Goal: Task Accomplishment & Management: Complete application form

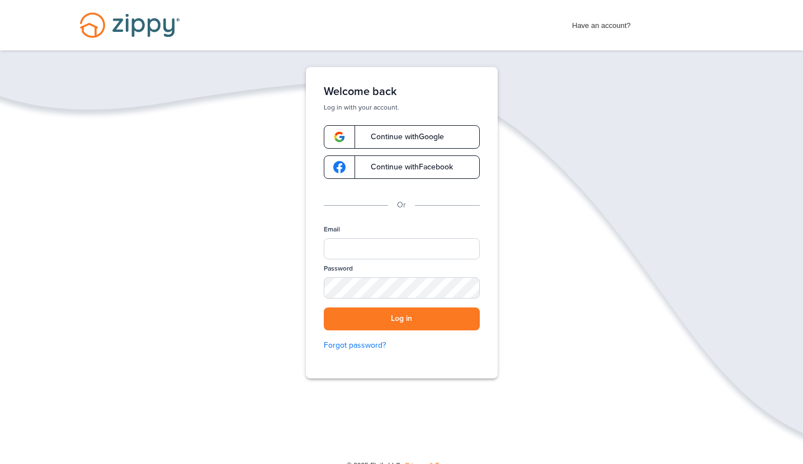
click at [414, 129] on link "Continue with Google" at bounding box center [402, 136] width 156 height 23
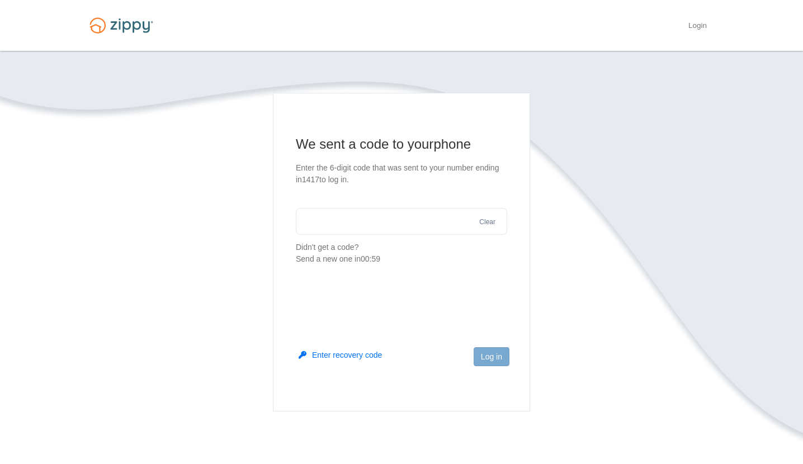
click at [383, 219] on input "text" at bounding box center [401, 221] width 211 height 27
type input "******"
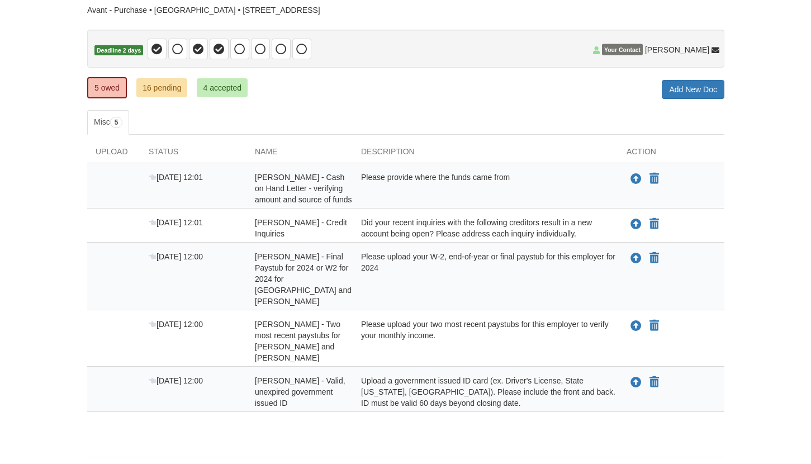
scroll to position [99, 0]
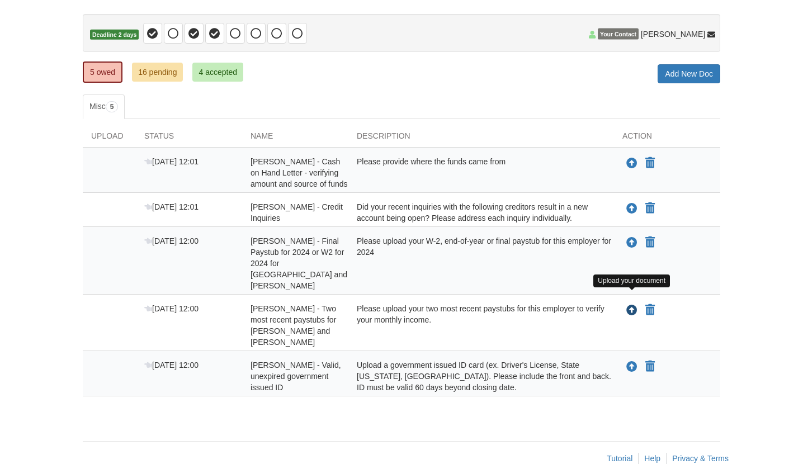
click at [631, 305] on icon "Upload Kiyanna Avant - Two most recent paystubs for Clayborne and Wagner" at bounding box center [631, 310] width 11 height 11
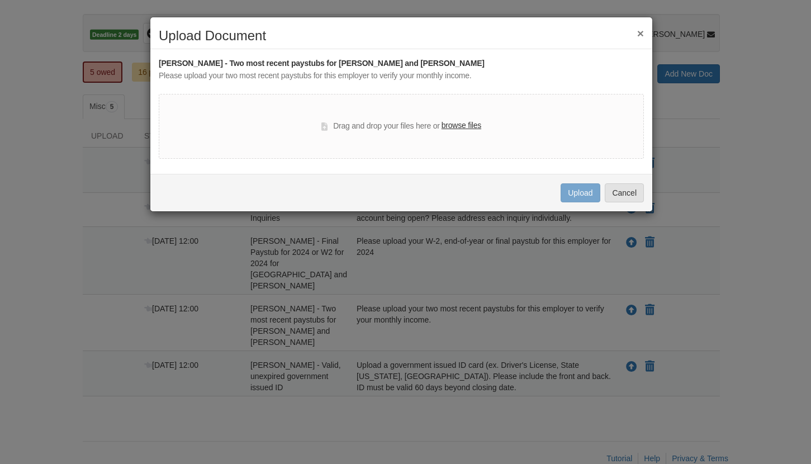
click at [463, 123] on label "browse files" at bounding box center [462, 126] width 40 height 12
click at [0, 0] on input "browse files" at bounding box center [0, 0] width 0 height 0
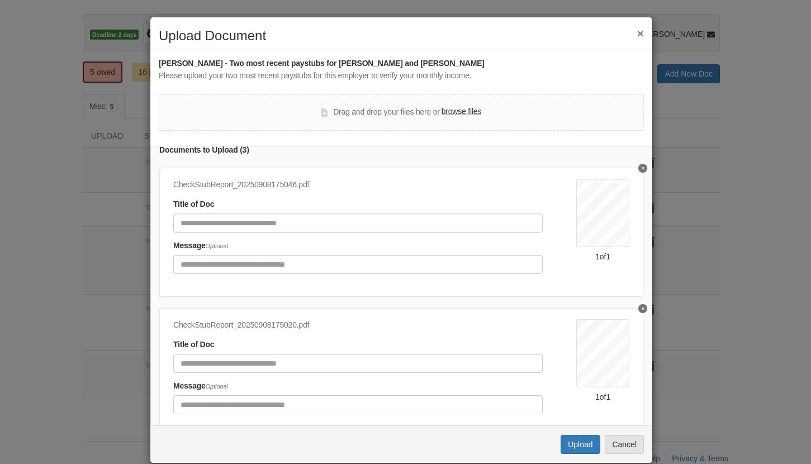
scroll to position [0, 0]
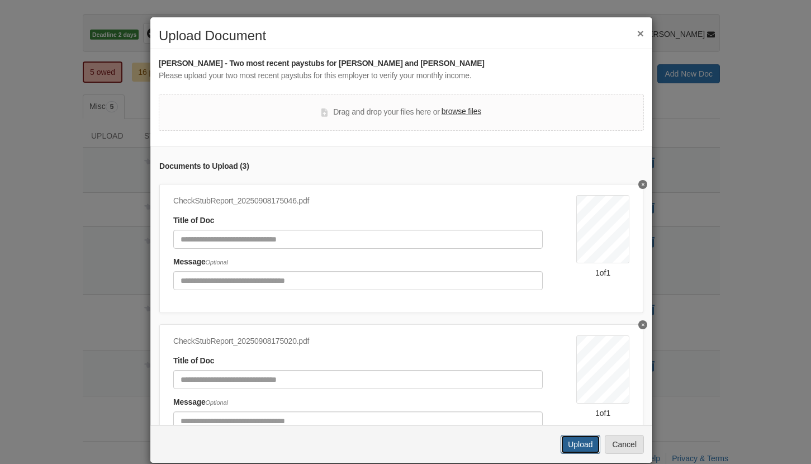
click at [593, 444] on button "Upload" at bounding box center [580, 444] width 39 height 19
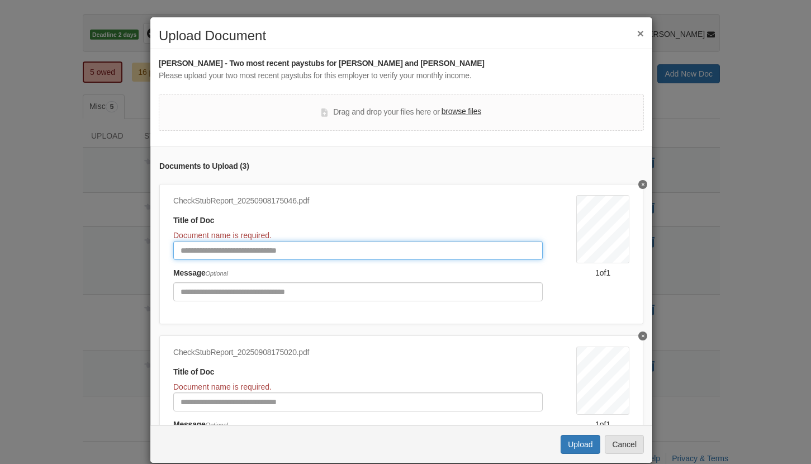
click at [261, 253] on input "Document Title" at bounding box center [358, 250] width 370 height 19
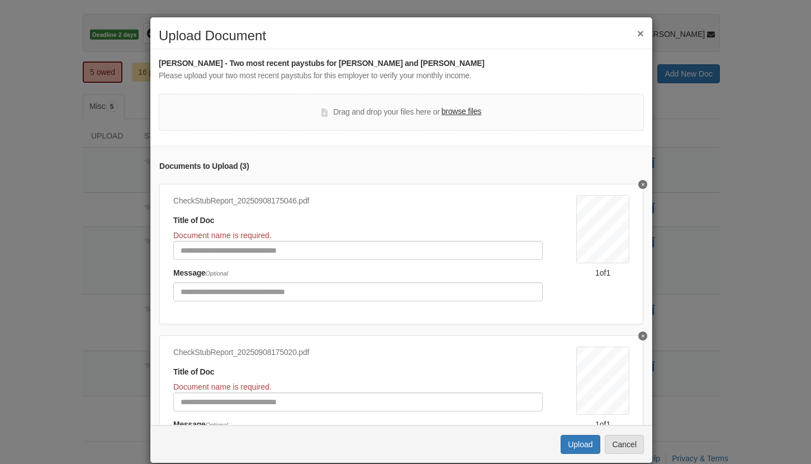
click at [639, 185] on button "Delete undefined" at bounding box center [643, 184] width 9 height 9
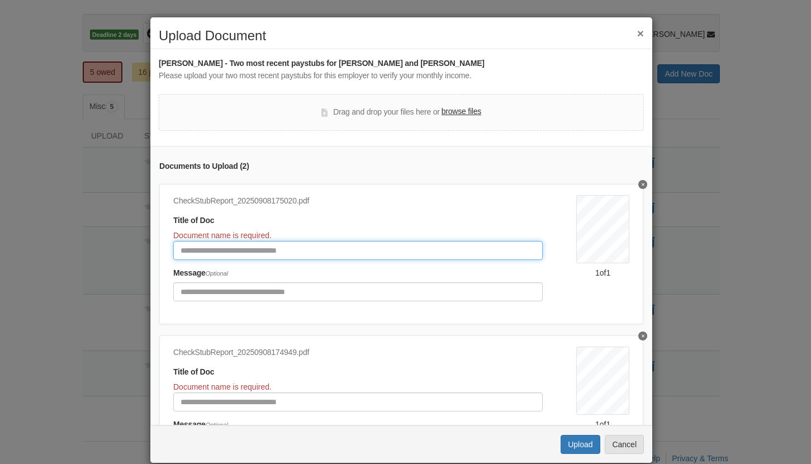
click at [246, 247] on input "Document Title" at bounding box center [358, 250] width 370 height 19
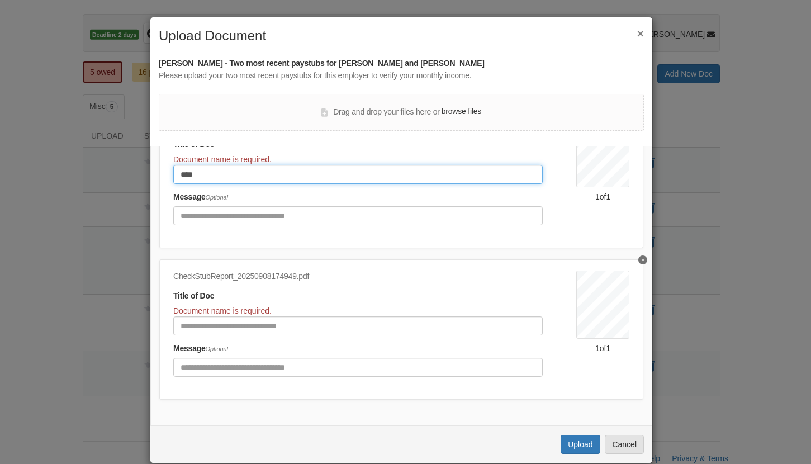
scroll to position [84, 0]
type input "****"
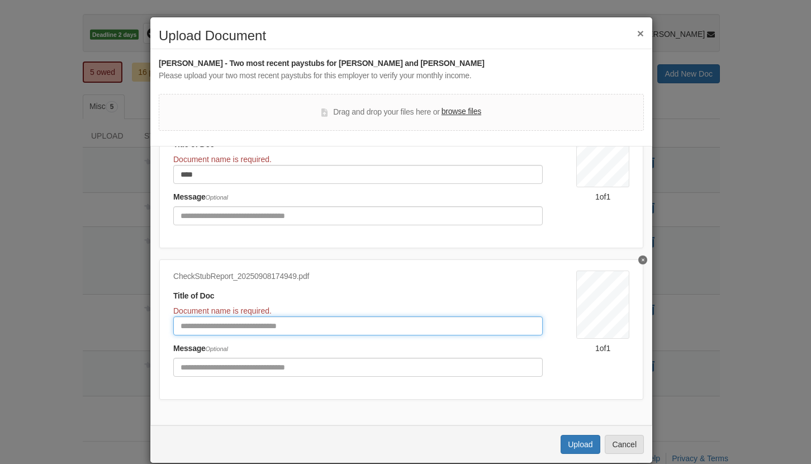
click at [246, 317] on input "Document Title" at bounding box center [358, 326] width 370 height 19
type input "***"
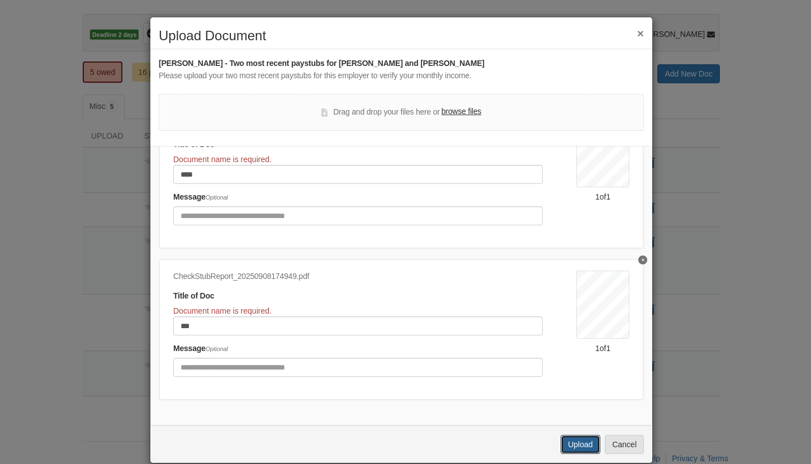
click at [569, 446] on button "Upload" at bounding box center [580, 444] width 39 height 19
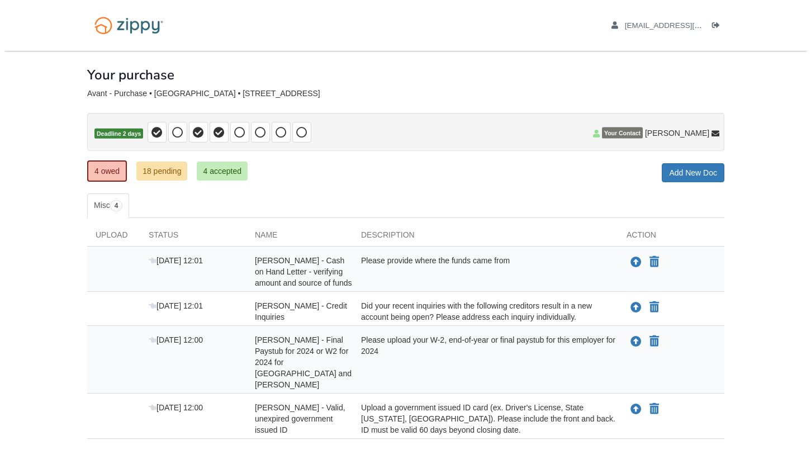
scroll to position [54, 0]
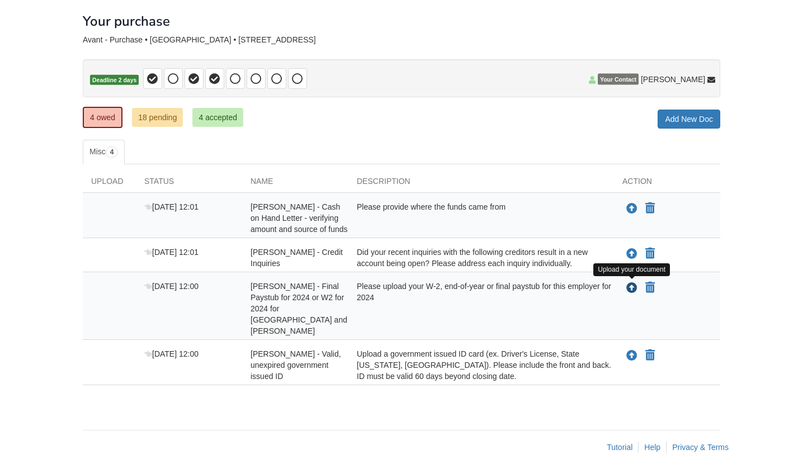
click at [631, 288] on icon "Upload Kiyanna Avant - Final Paystub for 2024 or W2 for 2024 for Clayborne and …" at bounding box center [631, 288] width 11 height 11
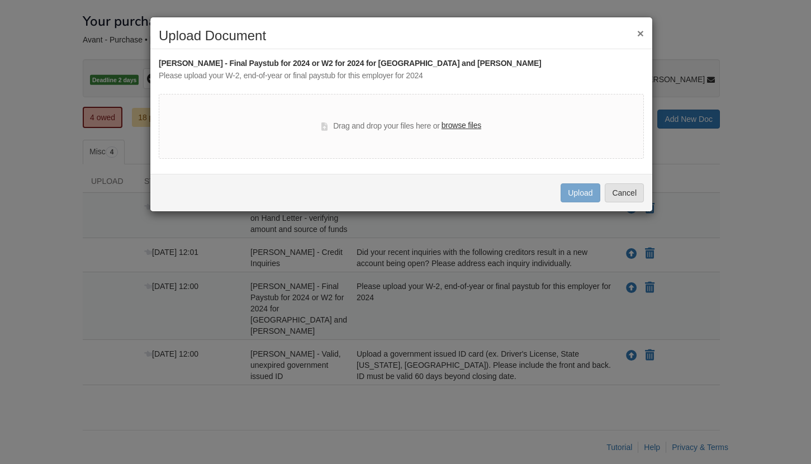
click at [468, 126] on label "browse files" at bounding box center [462, 126] width 40 height 12
click at [0, 0] on input "browse files" at bounding box center [0, 0] width 0 height 0
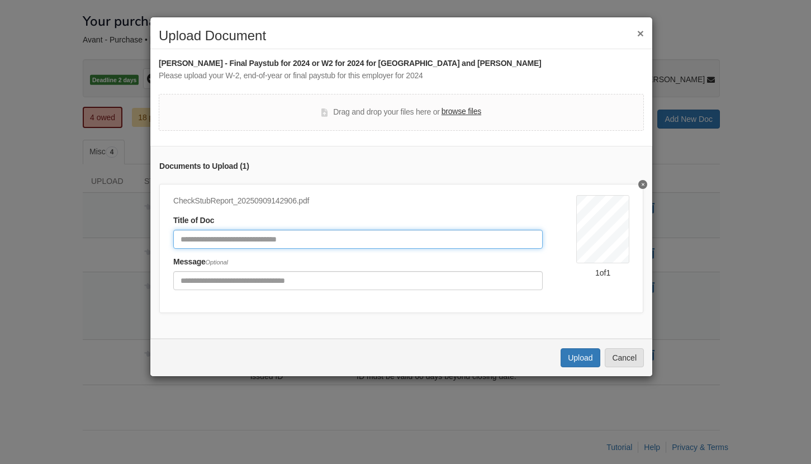
click at [238, 239] on input "Document Title" at bounding box center [358, 239] width 370 height 19
click at [200, 239] on input "**********" at bounding box center [358, 239] width 370 height 19
type input "**********"
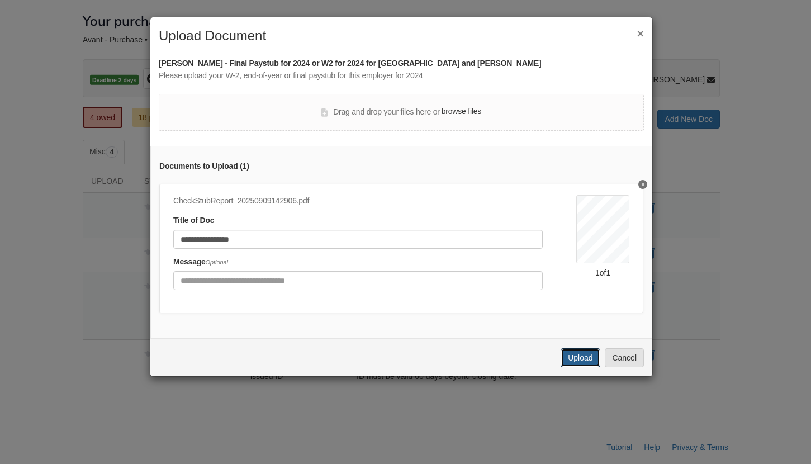
click at [577, 361] on button "Upload" at bounding box center [580, 357] width 39 height 19
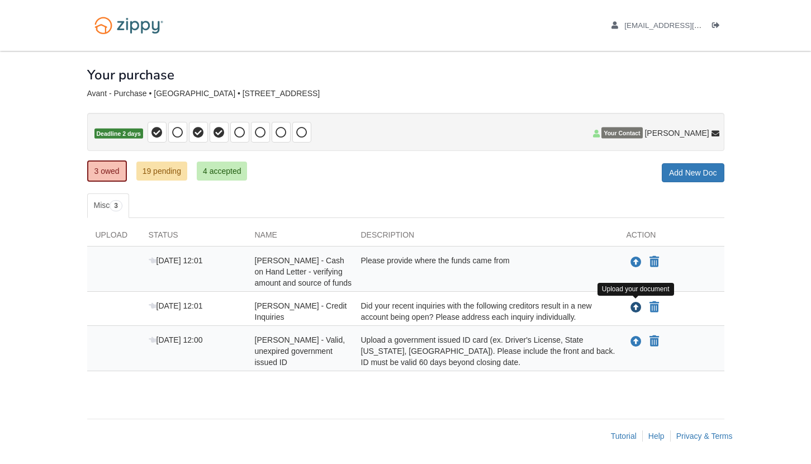
click at [636, 307] on icon "Upload Kiyanna Avant - Credit Inquiries" at bounding box center [636, 308] width 11 height 11
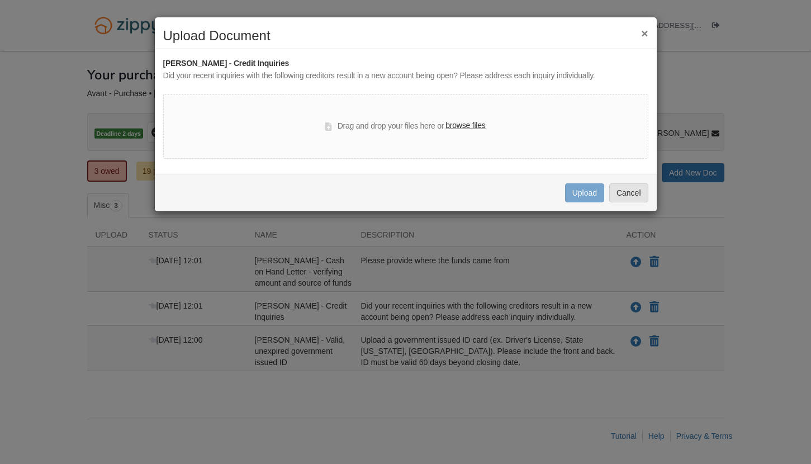
drag, startPoint x: 600, startPoint y: 309, endPoint x: 595, endPoint y: 305, distance: 6.0
click at [601, 309] on div "× Upload Document Kiyanna Avant - Credit Inquiries Did your recent inquiries wi…" at bounding box center [405, 232] width 811 height 464
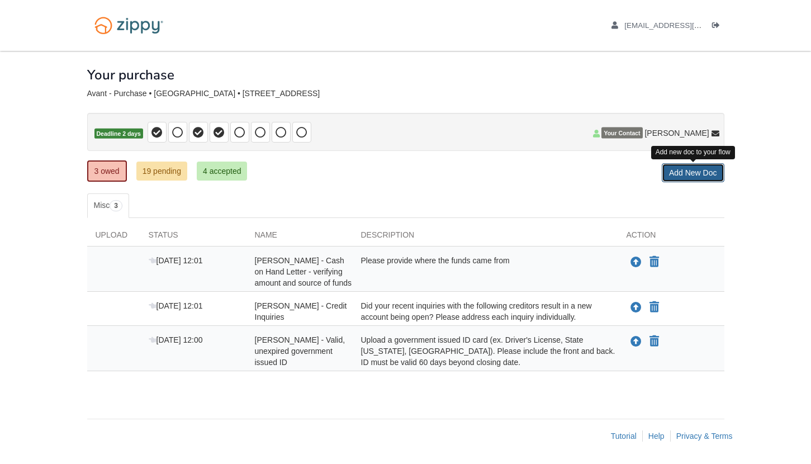
click at [686, 172] on link "Add New Doc" at bounding box center [693, 172] width 63 height 19
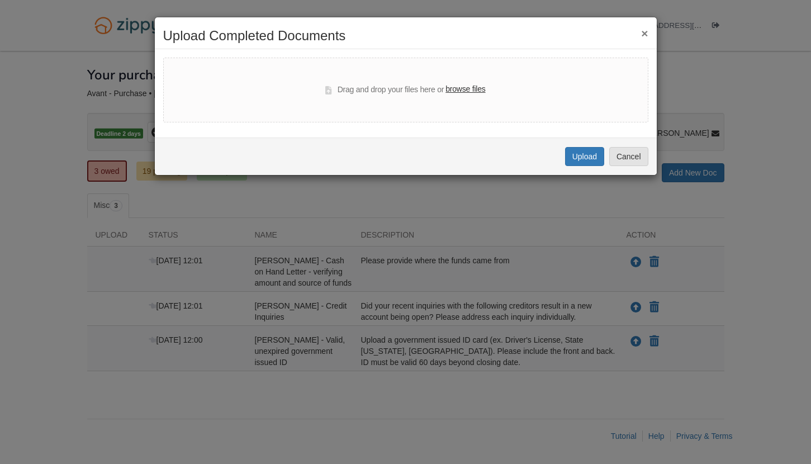
drag, startPoint x: 734, startPoint y: 310, endPoint x: 725, endPoint y: 308, distance: 9.7
click at [735, 312] on div "× Upload Completed Documents Drag and drop your files here or browse files Uplo…" at bounding box center [405, 232] width 811 height 464
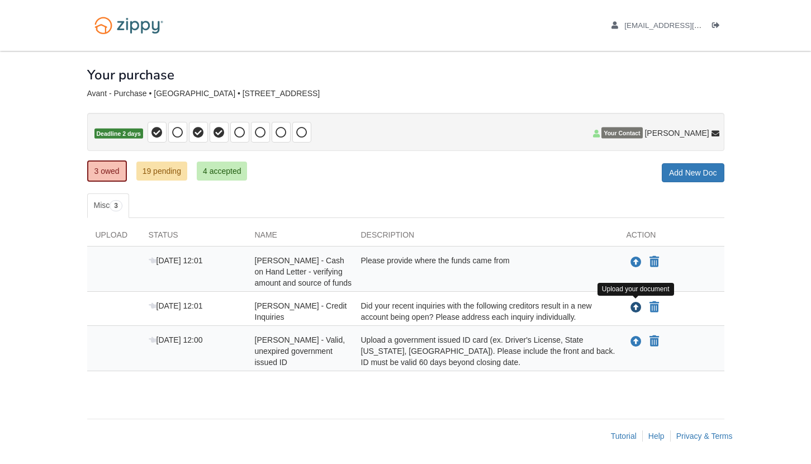
click at [638, 308] on icon "Upload Kiyanna Avant - Credit Inquiries" at bounding box center [636, 308] width 11 height 11
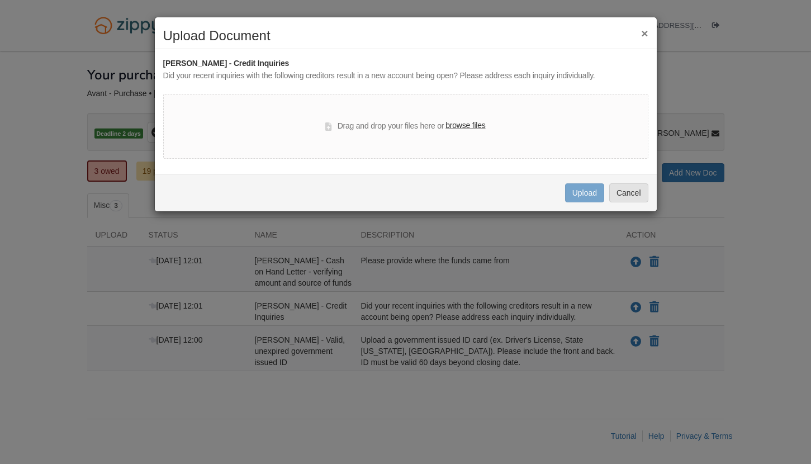
click at [465, 124] on label "browse files" at bounding box center [466, 126] width 40 height 12
click at [0, 0] on input "browse files" at bounding box center [0, 0] width 0 height 0
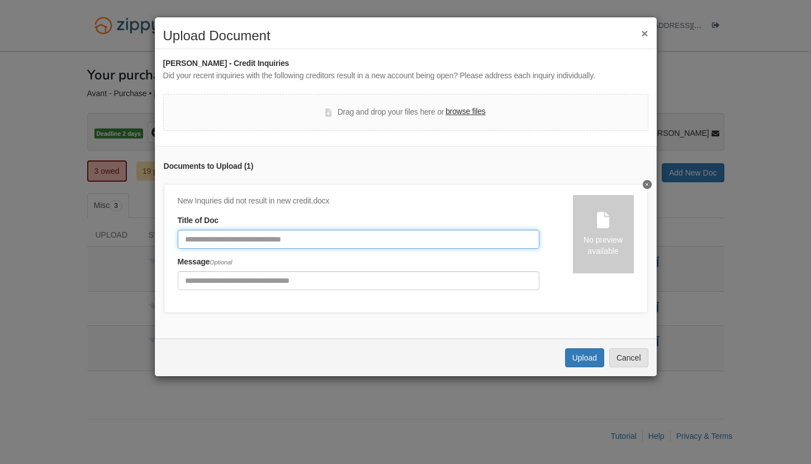
click at [325, 237] on input "Document Title" at bounding box center [359, 239] width 362 height 19
type input "**********"
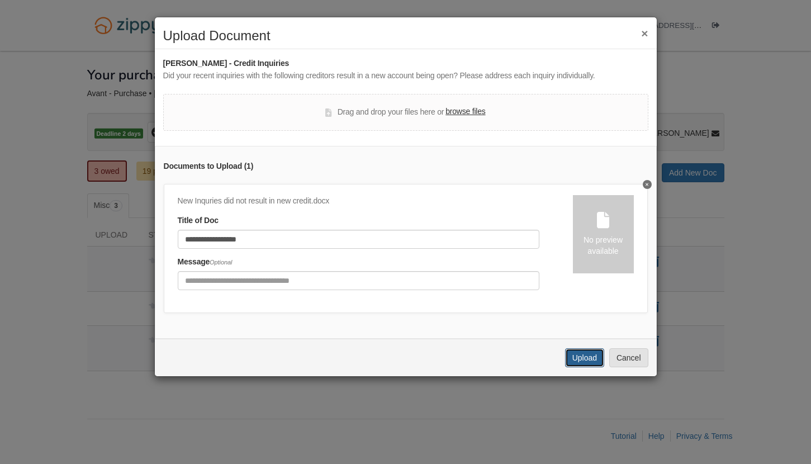
click at [587, 367] on button "Upload" at bounding box center [584, 357] width 39 height 19
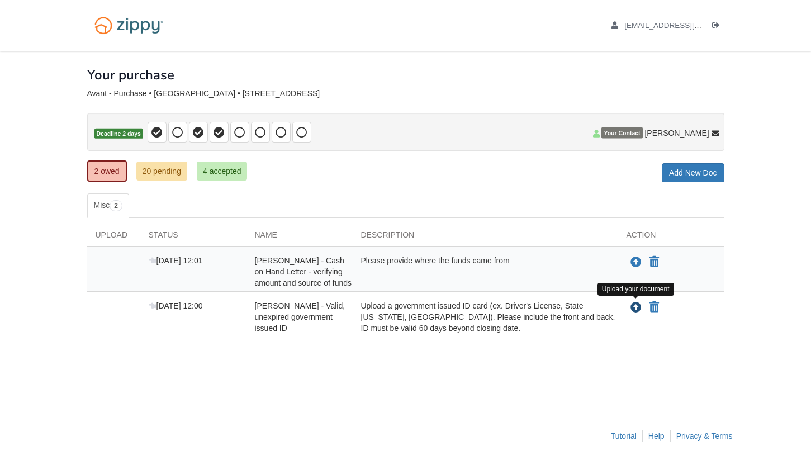
click at [634, 307] on icon "Upload Kiyanna Avant - Valid, unexpired government issued ID" at bounding box center [636, 308] width 11 height 11
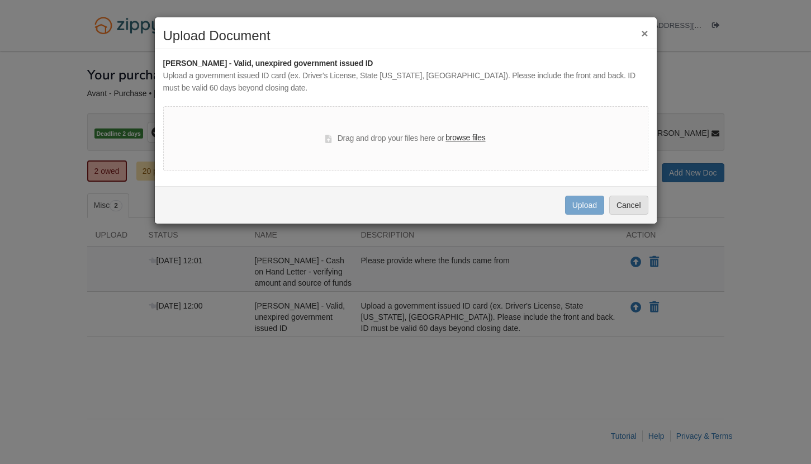
click at [451, 137] on label "browse files" at bounding box center [466, 138] width 40 height 12
click at [0, 0] on input "browse files" at bounding box center [0, 0] width 0 height 0
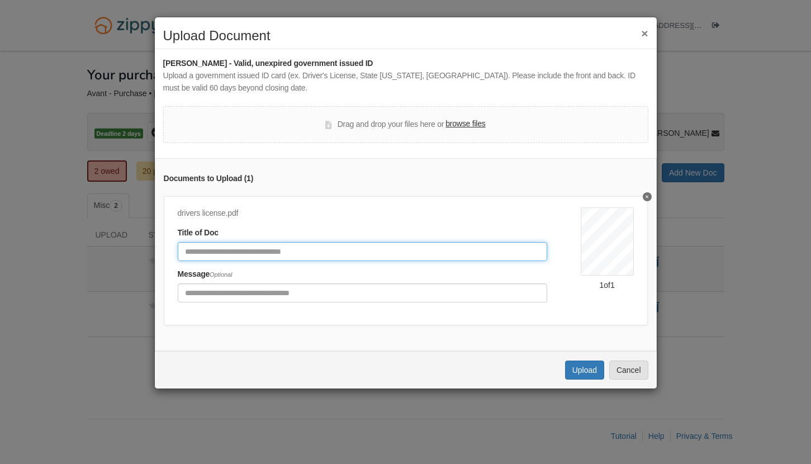
click at [346, 249] on input "Document Title" at bounding box center [363, 251] width 370 height 19
type input "**********"
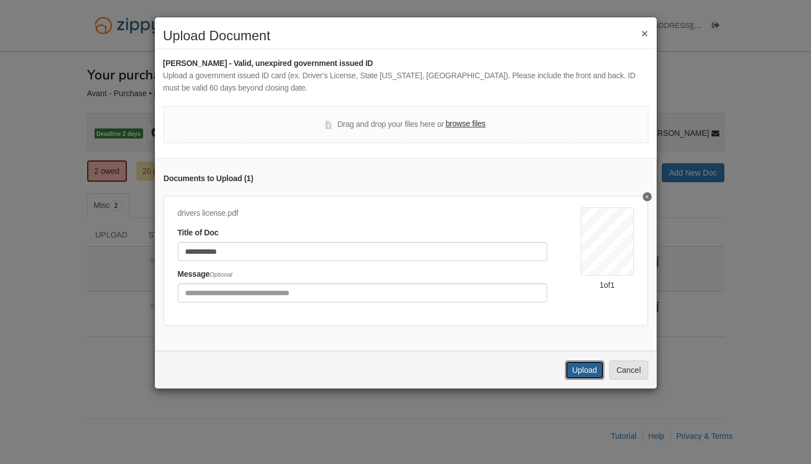
click at [586, 376] on button "Upload" at bounding box center [584, 370] width 39 height 19
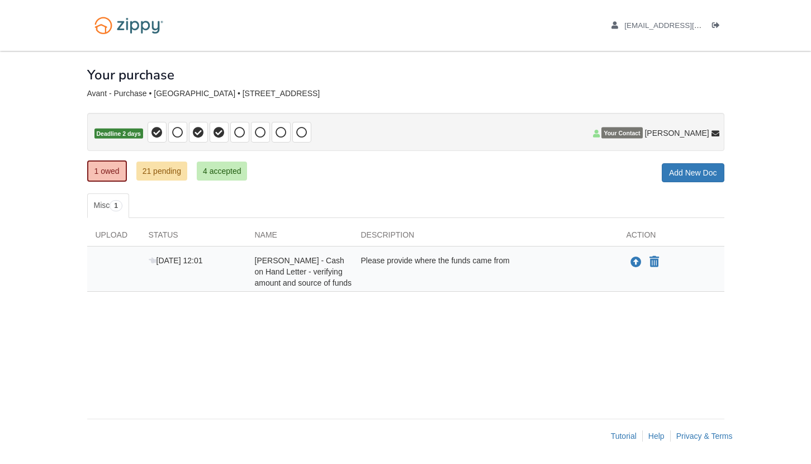
click at [323, 273] on span "[PERSON_NAME] - Cash on Hand Letter - verifying amount and source of funds" at bounding box center [303, 271] width 97 height 31
click at [480, 261] on div "Please provide where the funds came from" at bounding box center [486, 272] width 266 height 34
click at [437, 257] on div "Please provide where the funds came from" at bounding box center [486, 272] width 266 height 34
click at [272, 265] on span "[PERSON_NAME] - Cash on Hand Letter - verifying amount and source of funds" at bounding box center [303, 271] width 97 height 31
click at [327, 279] on div "[PERSON_NAME] - Cash on Hand Letter - verifying amount and source of funds" at bounding box center [300, 272] width 106 height 34
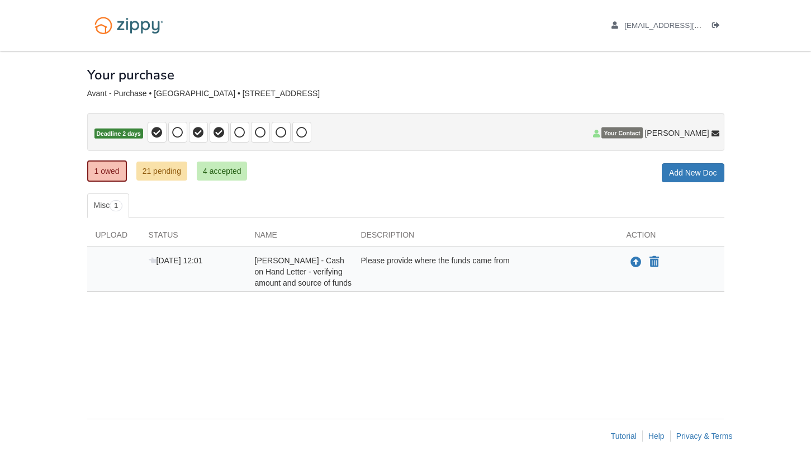
click at [431, 265] on div "Please provide where the funds came from" at bounding box center [486, 272] width 266 height 34
click at [321, 282] on span "[PERSON_NAME] - Cash on Hand Letter - verifying amount and source of funds" at bounding box center [303, 271] width 97 height 31
click at [176, 258] on span "[DATE] 12:01" at bounding box center [176, 260] width 54 height 9
click at [310, 267] on span "[PERSON_NAME] - Cash on Hand Letter - verifying amount and source of funds" at bounding box center [303, 271] width 97 height 31
